Goal: Information Seeking & Learning: Learn about a topic

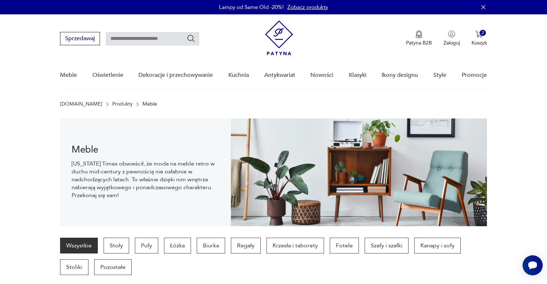
click at [151, 37] on input "text" at bounding box center [152, 39] width 93 height 14
type input "*****"
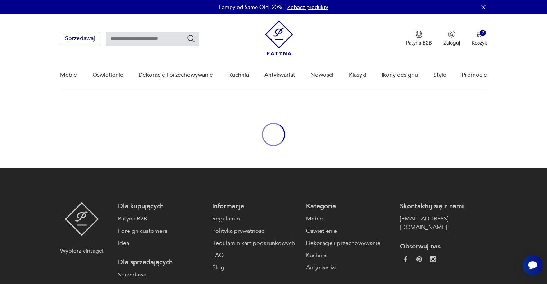
type input "*****"
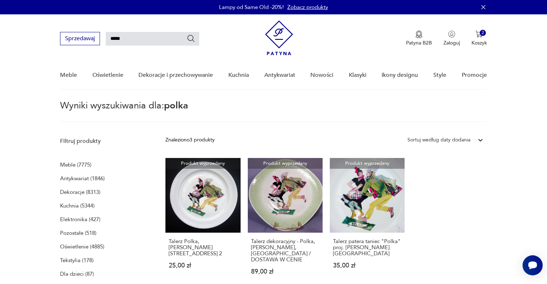
click at [128, 35] on input "*****" at bounding box center [152, 39] width 93 height 14
drag, startPoint x: 130, startPoint y: 37, endPoint x: 27, endPoint y: 37, distance: 103.1
click at [27, 37] on nav "Sprzedawaj ***** Patyna B2B Zaloguj 2 Koszyk Twój koszyk ( 2 ) Pięknie malowany…" at bounding box center [273, 51] width 547 height 75
paste input "text"
type input "******"
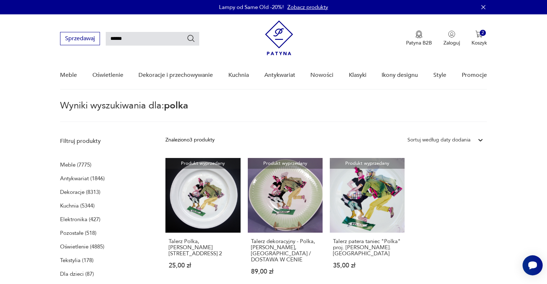
type input "******"
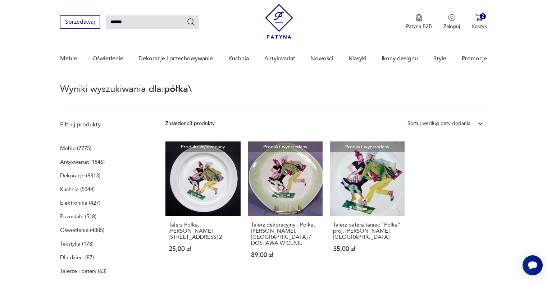
scroll to position [26, 0]
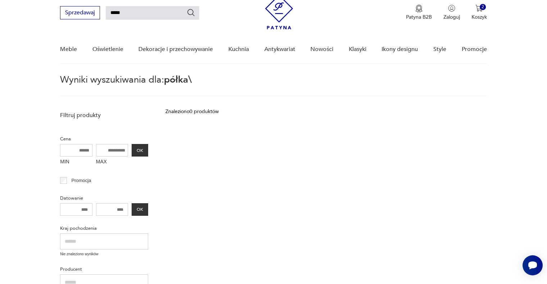
click at [153, 13] on input "*****" at bounding box center [152, 13] width 93 height 14
type input "*****"
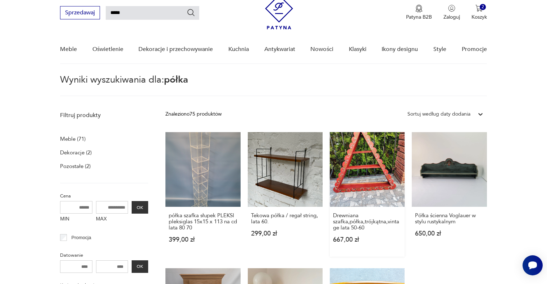
click at [368, 156] on link "Drewniana szafka,półka,trójkątna,vintage lata 50-60 667,00 zł" at bounding box center [367, 194] width 75 height 125
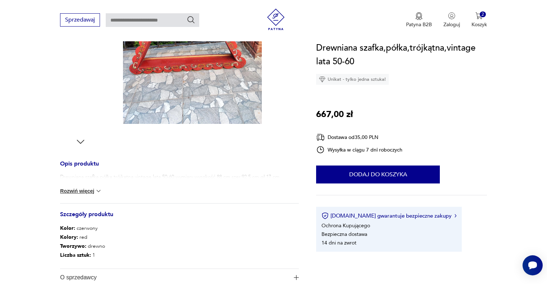
scroll to position [36, 0]
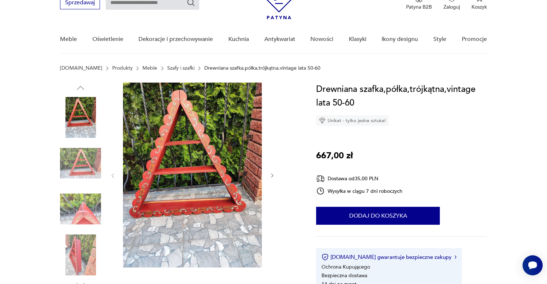
click at [79, 241] on img at bounding box center [80, 255] width 41 height 41
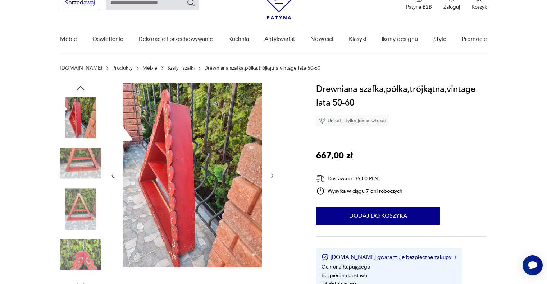
click at [100, 161] on img at bounding box center [80, 163] width 41 height 41
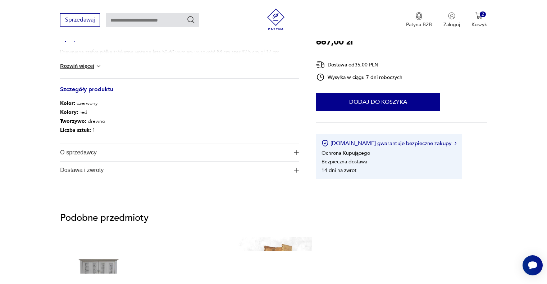
scroll to position [287, 0]
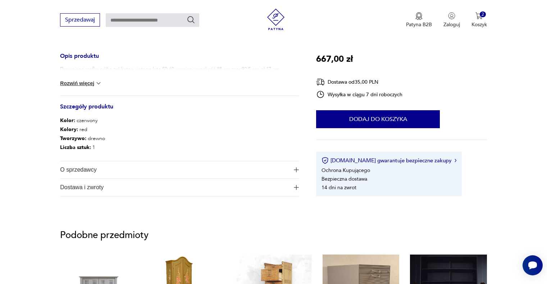
click at [130, 86] on div "Drewniana szafka,półka,trójkątna,vintage lata 50-60,wymiary wysokość 88 cm.szer…" at bounding box center [179, 81] width 239 height 30
click at [77, 79] on div "Drewniana szafka,półka,trójkątna,vintage lata 50-60,wymiary wysokość 88 cm.szer…" at bounding box center [179, 81] width 239 height 30
click at [87, 86] on button "Rozwiń więcej" at bounding box center [81, 83] width 42 height 7
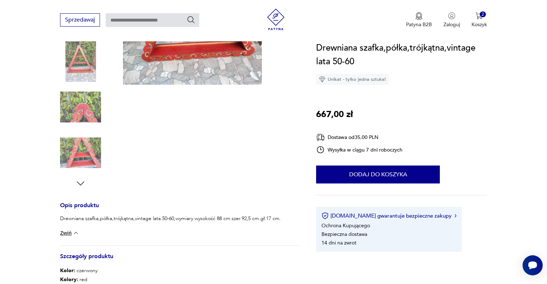
scroll to position [72, 0]
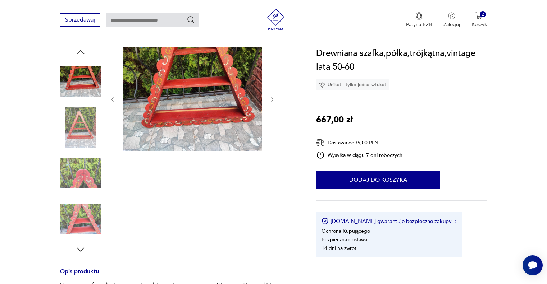
click at [103, 91] on div at bounding box center [179, 151] width 239 height 208
click at [80, 75] on img at bounding box center [80, 81] width 41 height 41
click at [77, 161] on img at bounding box center [80, 173] width 41 height 41
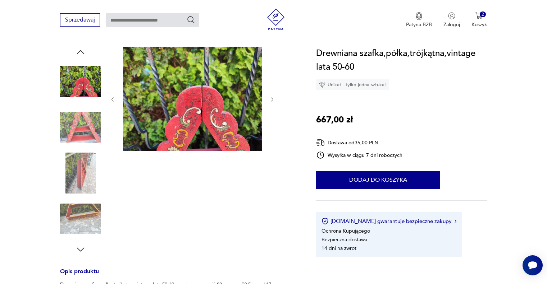
click at [78, 187] on img at bounding box center [80, 173] width 41 height 41
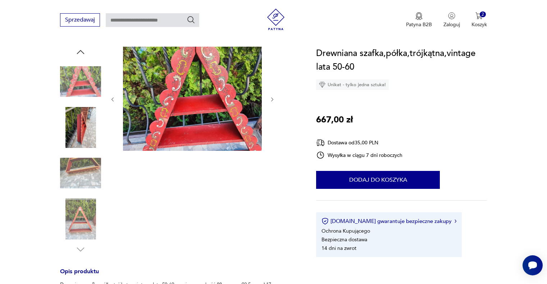
click at [79, 202] on img at bounding box center [80, 219] width 41 height 41
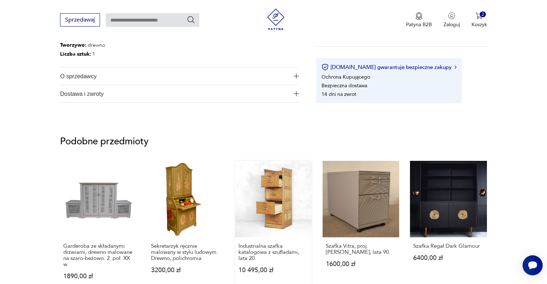
scroll to position [467, 0]
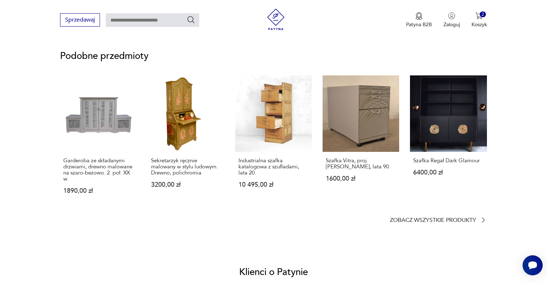
type input "*****"
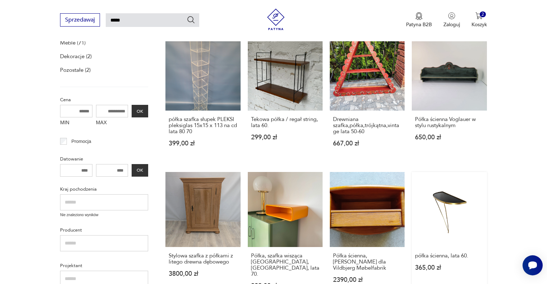
scroll to position [170, 0]
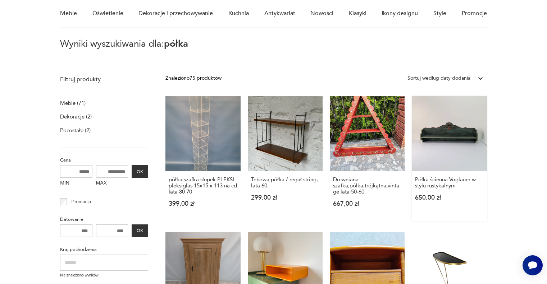
click at [448, 144] on link "Półka ścienna Voglauer w stylu rustykalnym 650,00 zł" at bounding box center [448, 158] width 75 height 125
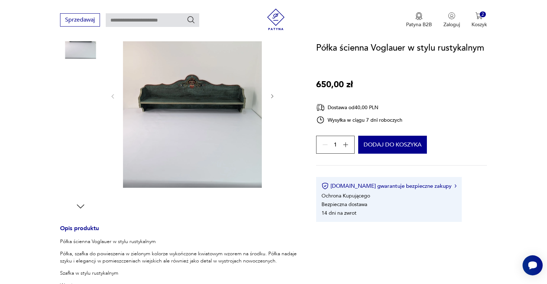
scroll to position [144, 0]
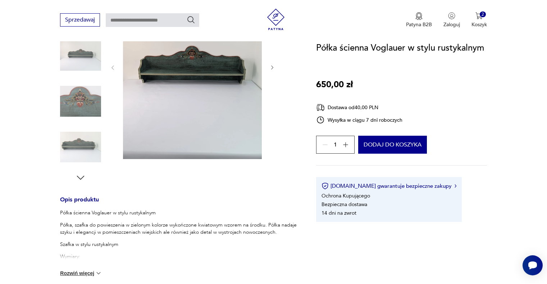
drag, startPoint x: 70, startPoint y: 252, endPoint x: 66, endPoint y: 253, distance: 3.7
drag, startPoint x: 69, startPoint y: 259, endPoint x: 78, endPoint y: 250, distance: 11.9
click at [69, 257] on p "Wymiary:" at bounding box center [179, 256] width 239 height 7
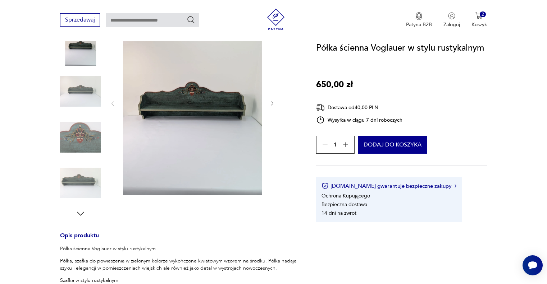
type input "*****"
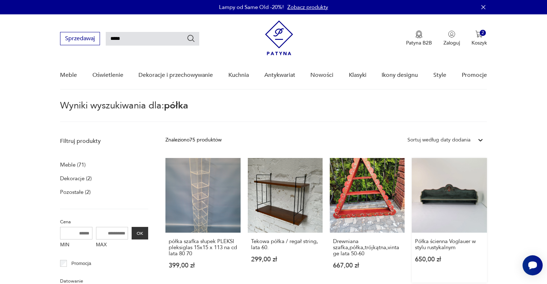
click at [461, 195] on link "Półka ścienna Voglauer w stylu rustykalnym 650,00 zł" at bounding box center [448, 220] width 75 height 125
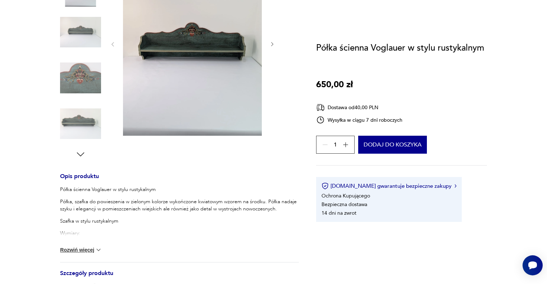
scroll to position [252, 0]
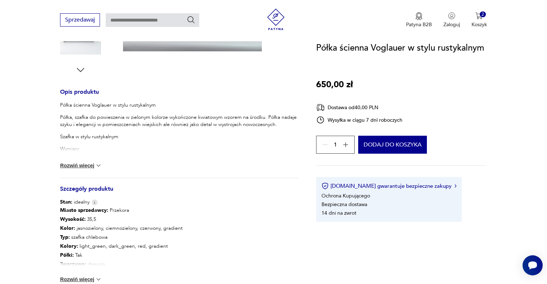
click at [83, 169] on button "Rozwiń więcej" at bounding box center [81, 165] width 42 height 7
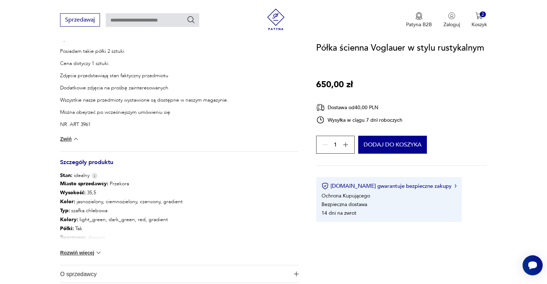
scroll to position [503, 0]
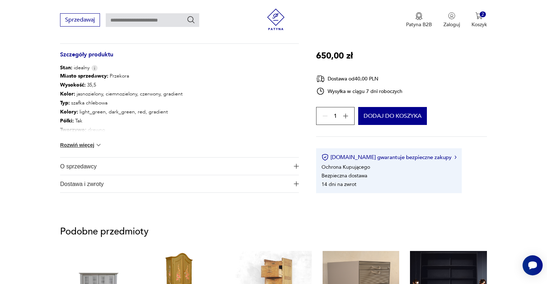
click at [98, 161] on span "O sprzedawcy" at bounding box center [174, 166] width 229 height 17
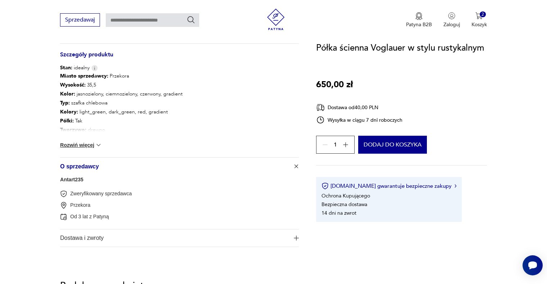
click at [73, 180] on link "Antart235" at bounding box center [71, 180] width 23 height 6
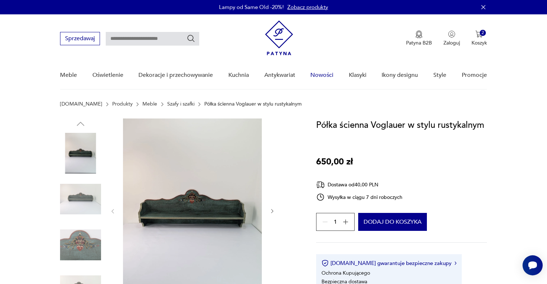
click at [313, 75] on link "Nowości" at bounding box center [321, 75] width 23 height 28
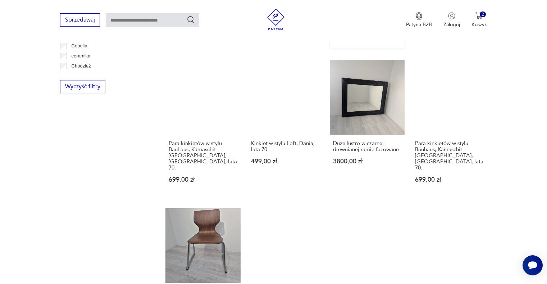
scroll to position [539, 0]
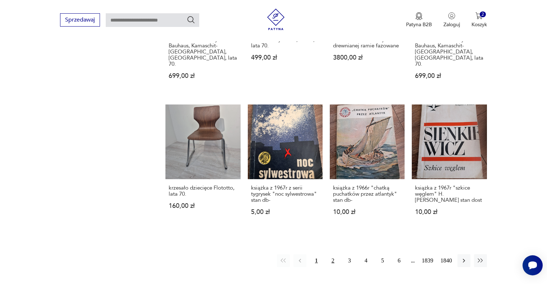
click at [333, 254] on button "2" at bounding box center [332, 260] width 13 height 13
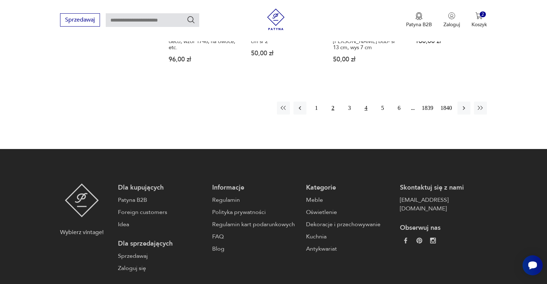
scroll to position [640, 0]
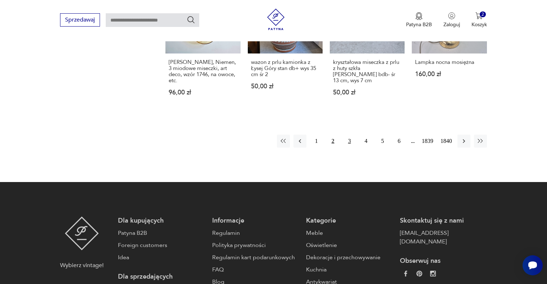
click at [345, 146] on button "3" at bounding box center [349, 141] width 13 height 13
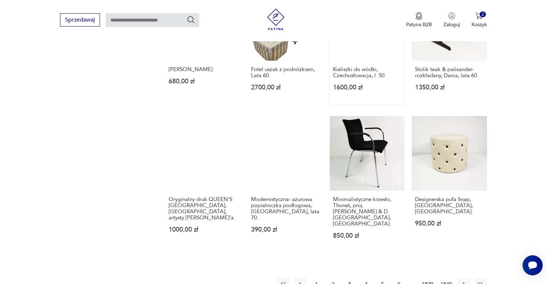
scroll to position [539, 0]
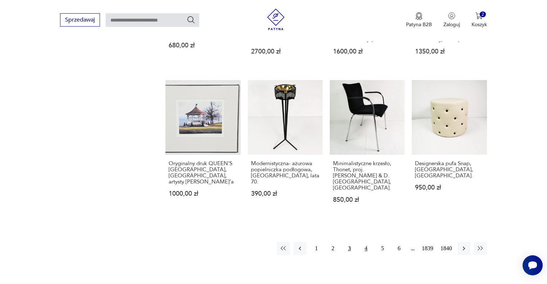
click at [368, 242] on button "4" at bounding box center [365, 248] width 13 height 13
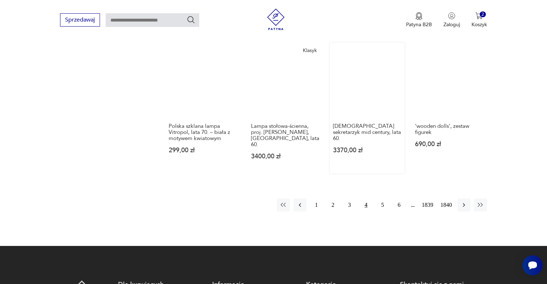
scroll to position [539, 0]
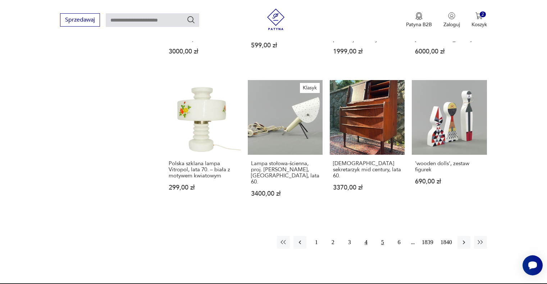
click at [379, 236] on button "5" at bounding box center [382, 242] width 13 height 13
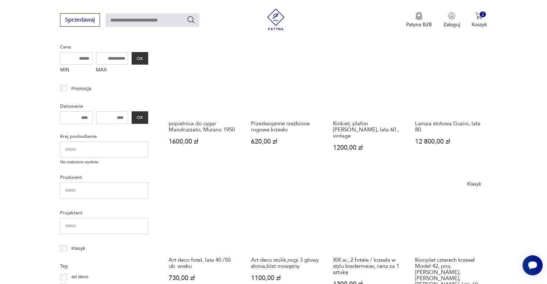
scroll to position [144, 0]
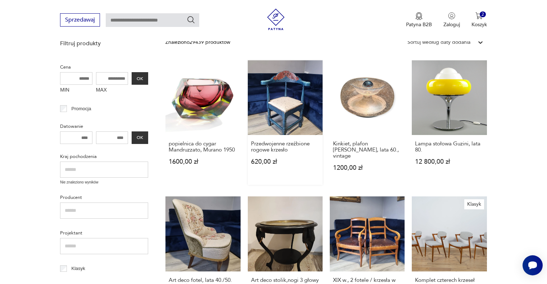
click at [291, 100] on link "Przedwojenne rzeźbione rogowe krzesło 620,00 zł" at bounding box center [285, 122] width 75 height 125
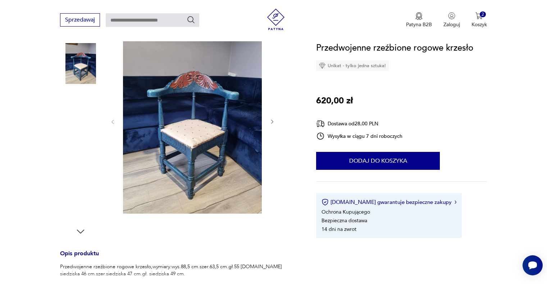
scroll to position [144, 0]
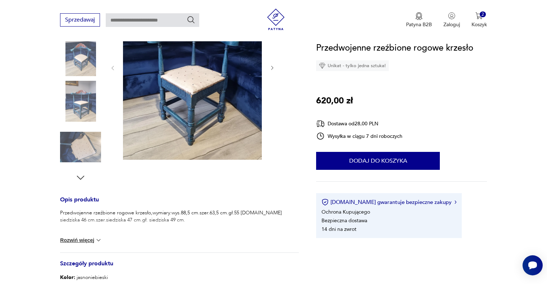
click at [79, 240] on button "Rozwiń więcej" at bounding box center [81, 240] width 42 height 7
click at [71, 130] on img at bounding box center [80, 147] width 41 height 41
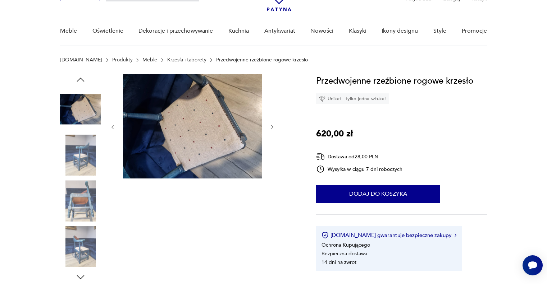
scroll to position [31, 0]
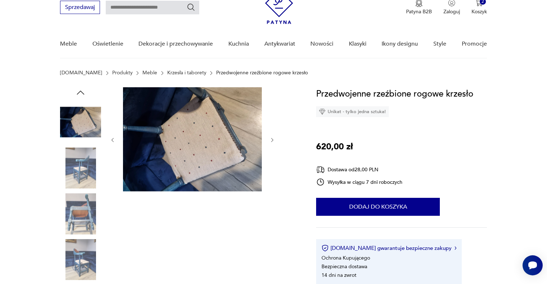
click at [76, 165] on img at bounding box center [80, 168] width 41 height 41
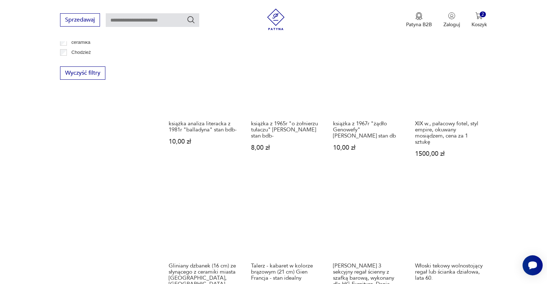
scroll to position [575, 0]
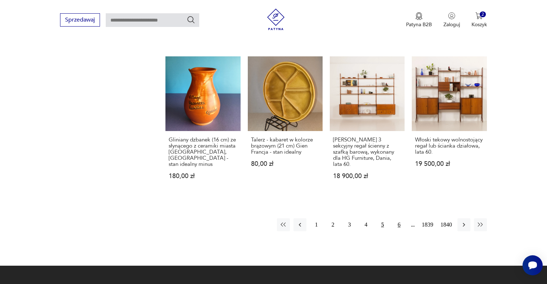
click at [396, 218] on button "6" at bounding box center [398, 224] width 13 height 13
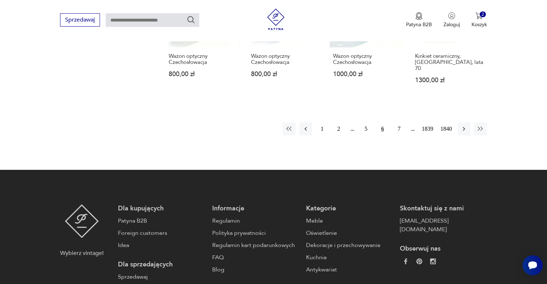
scroll to position [683, 0]
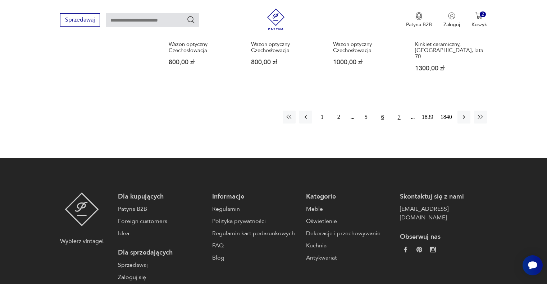
click at [404, 111] on button "7" at bounding box center [398, 117] width 13 height 13
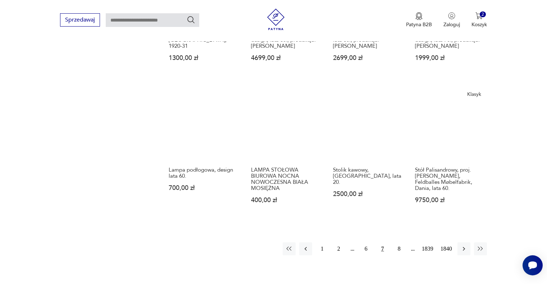
scroll to position [539, 0]
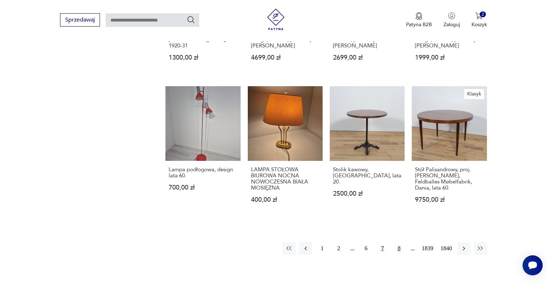
click at [397, 242] on button "8" at bounding box center [398, 248] width 13 height 13
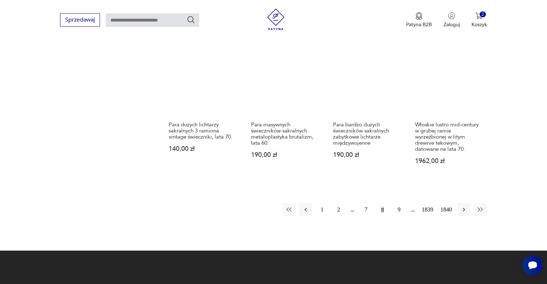
scroll to position [647, 0]
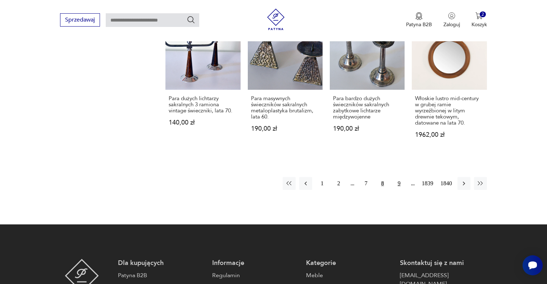
click at [397, 177] on button "9" at bounding box center [398, 183] width 13 height 13
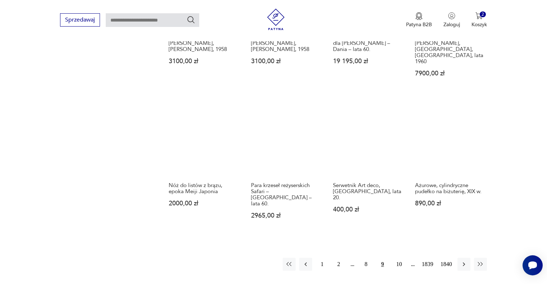
scroll to position [575, 0]
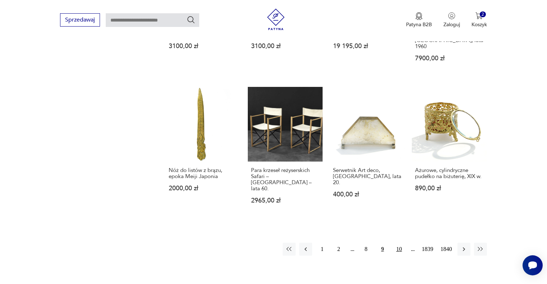
click at [399, 243] on button "10" at bounding box center [398, 249] width 13 height 13
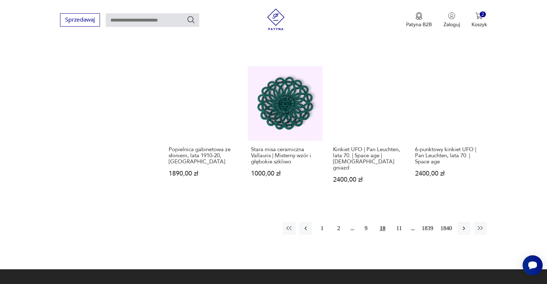
scroll to position [575, 0]
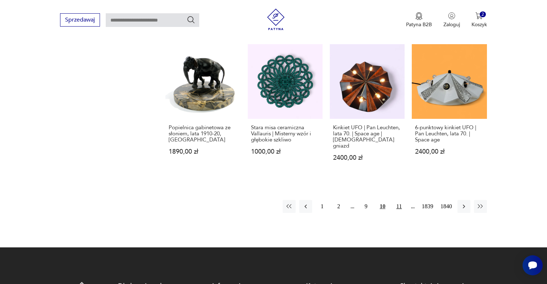
click at [396, 200] on button "11" at bounding box center [398, 206] width 13 height 13
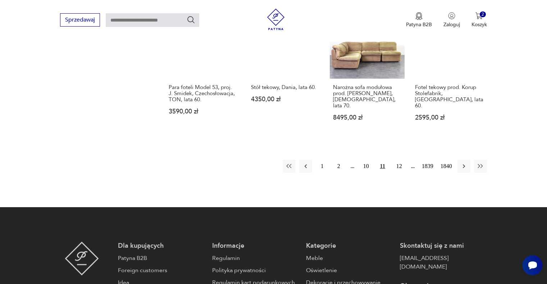
scroll to position [683, 0]
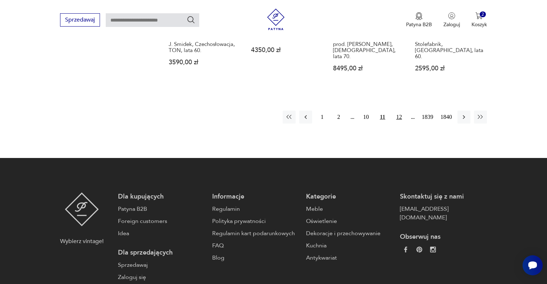
click at [401, 111] on button "12" at bounding box center [398, 117] width 13 height 13
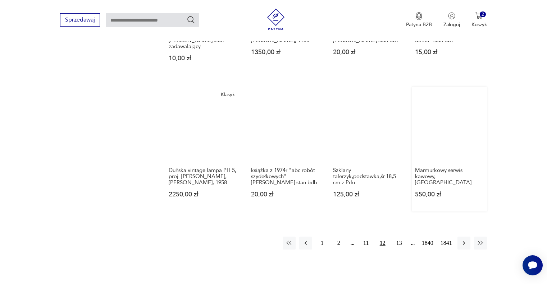
scroll to position [611, 0]
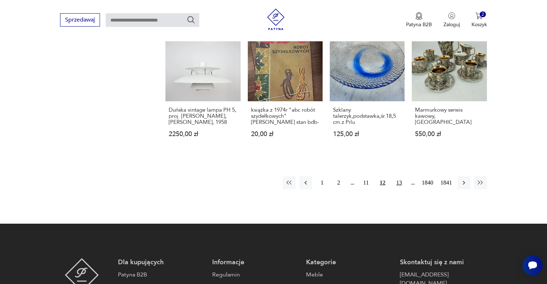
click at [396, 176] on button "13" at bounding box center [398, 182] width 13 height 13
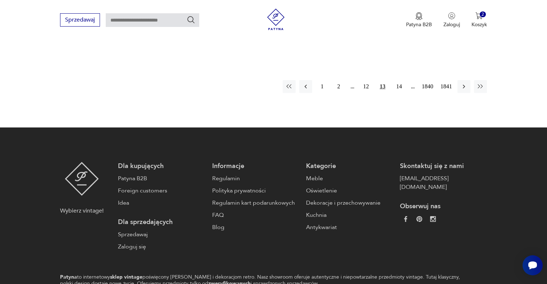
scroll to position [575, 0]
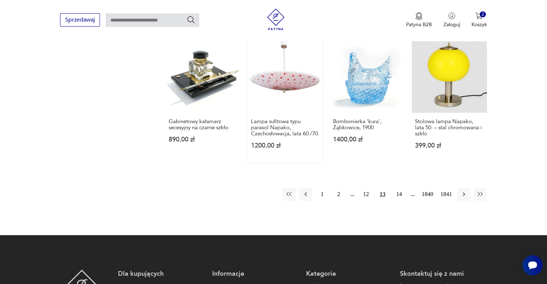
click at [295, 79] on link "Lampa sufitowa typu parasol Napako, Czechosłowacja, lata 60./70. 1200,00 zł" at bounding box center [285, 100] width 75 height 125
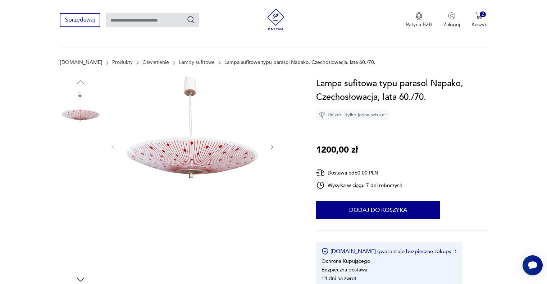
scroll to position [36, 0]
